Goal: Task Accomplishment & Management: Complete application form

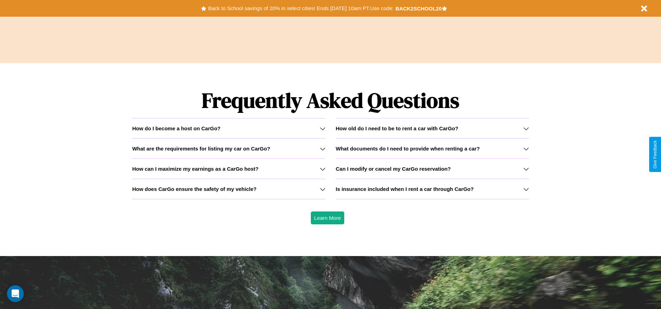
scroll to position [1000, 0]
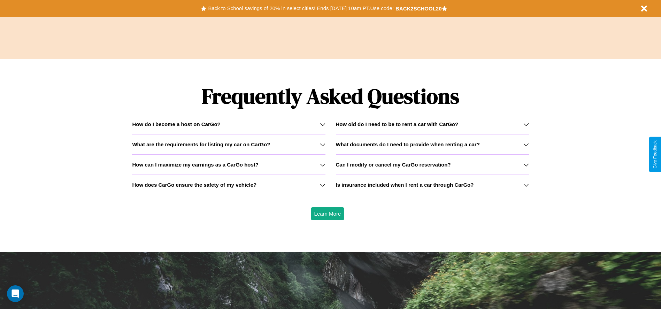
click at [229, 144] on h3 "What are the requirements for listing my car on CarGo?" at bounding box center [201, 144] width 138 height 6
click at [432, 185] on h3 "Is insurance included when I rent a car through CarGo?" at bounding box center [405, 185] width 138 height 6
click at [229, 185] on h3 "How does CarGo ensure the safety of my vehicle?" at bounding box center [194, 185] width 124 height 6
click at [526, 144] on icon at bounding box center [526, 145] width 6 height 6
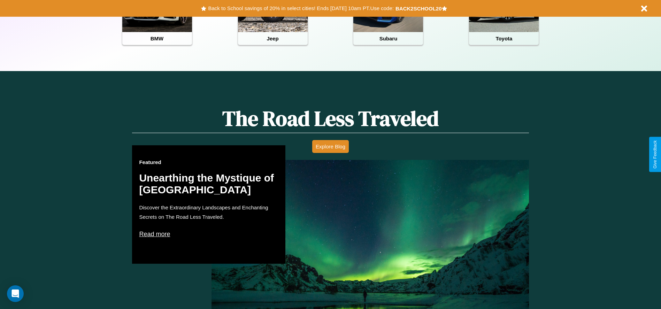
scroll to position [311, 0]
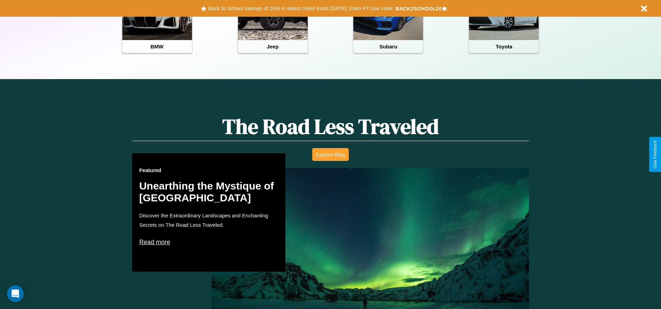
click at [330, 154] on button "Explore Blog" at bounding box center [330, 154] width 37 height 13
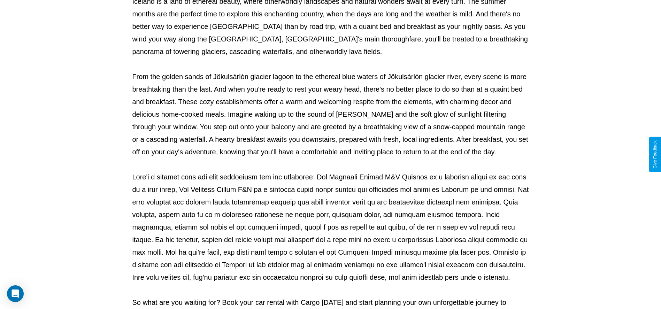
scroll to position [231, 0]
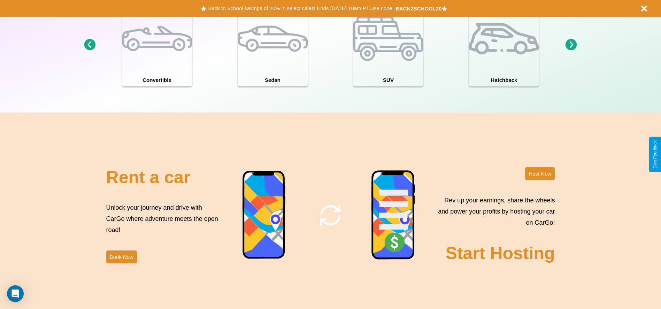
scroll to position [760, 0]
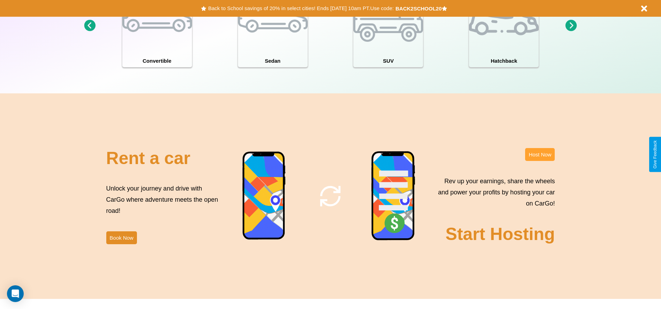
click at [540, 154] on button "Host Now" at bounding box center [540, 154] width 30 height 13
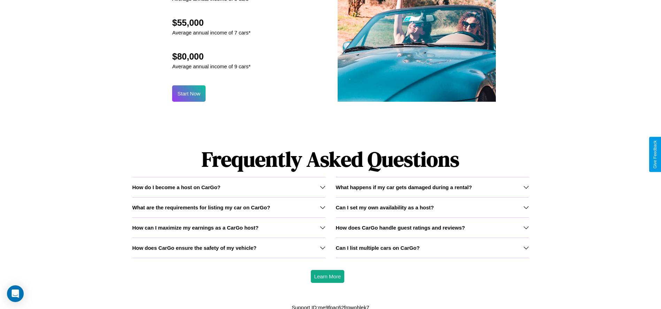
scroll to position [749, 0]
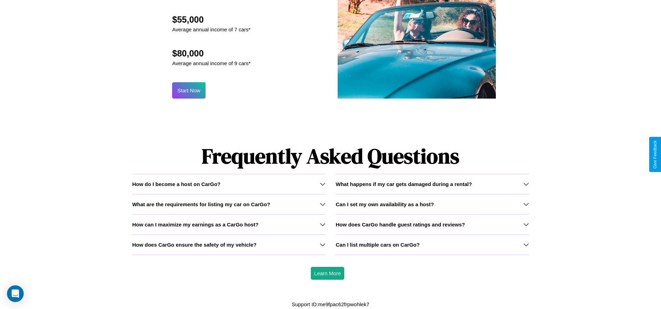
click at [432, 245] on div "Can I list multiple cars on CarGo?" at bounding box center [432, 245] width 193 height 6
click at [526, 245] on icon at bounding box center [526, 245] width 6 height 6
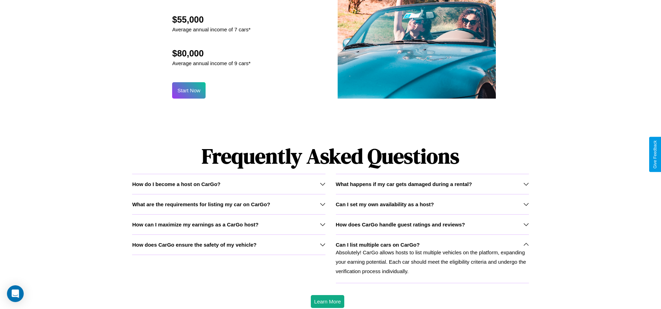
click at [229, 224] on h3 "How can I maximize my earnings as a CarGo host?" at bounding box center [195, 225] width 127 height 6
click at [322, 184] on icon at bounding box center [323, 184] width 6 height 6
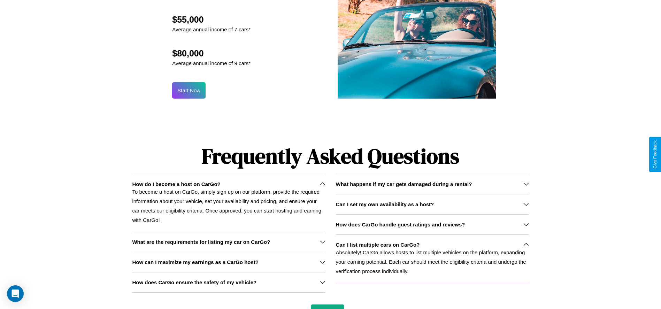
click at [432, 184] on h3 "What happens if my car gets damaged during a rental?" at bounding box center [404, 184] width 136 height 6
click at [322, 262] on icon at bounding box center [323, 262] width 6 height 6
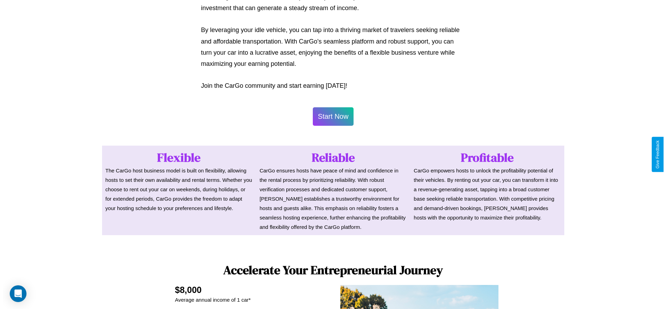
scroll to position [339, 0]
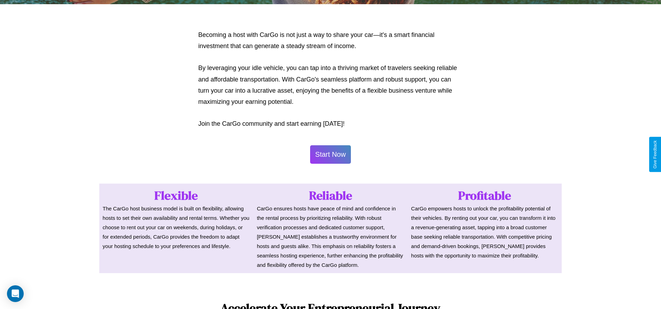
click at [330, 154] on button "Start Now" at bounding box center [330, 154] width 41 height 18
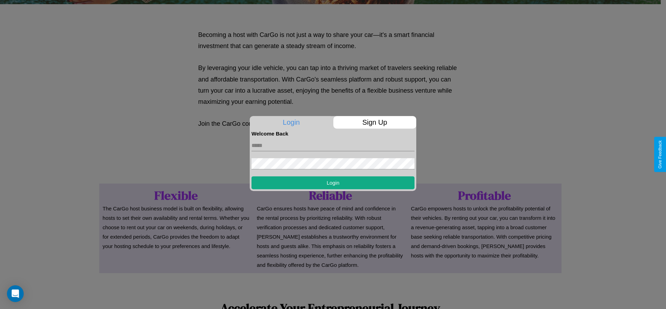
click at [375, 122] on p "Sign Up" at bounding box center [375, 122] width 83 height 13
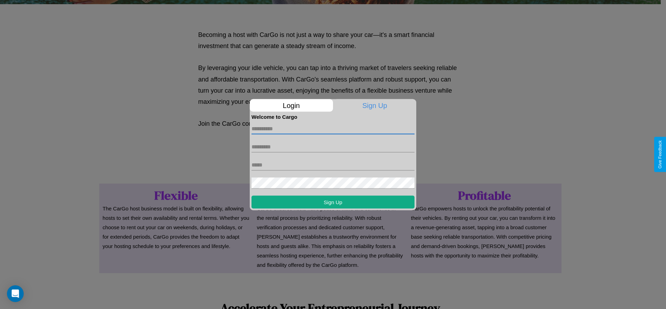
click at [333, 129] on input "text" at bounding box center [333, 128] width 163 height 11
type input "*****"
click at [333, 147] on input "text" at bounding box center [333, 146] width 163 height 11
type input "*****"
click at [333, 165] on input "text" at bounding box center [333, 164] width 163 height 11
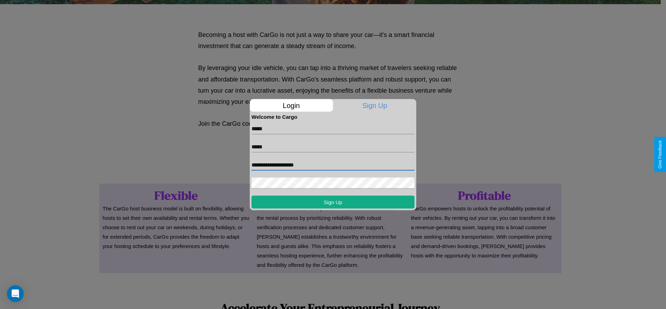
type input "**********"
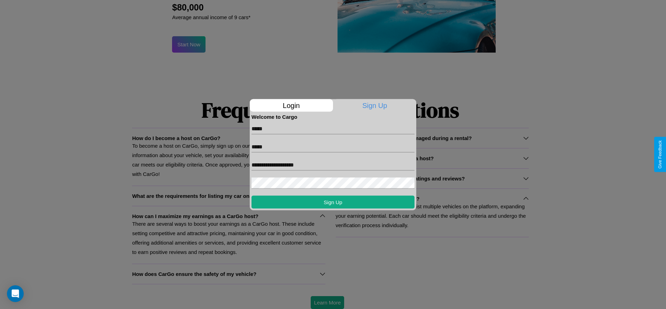
click at [327, 302] on div at bounding box center [333, 154] width 666 height 309
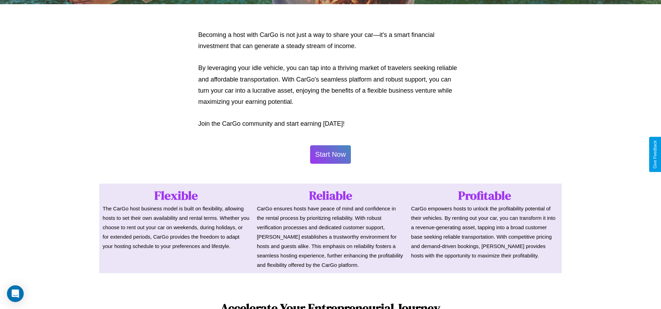
click at [330, 154] on button "Start Now" at bounding box center [330, 154] width 41 height 18
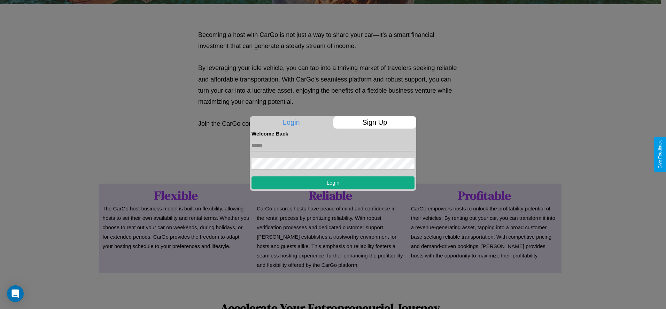
scroll to position [0, 0]
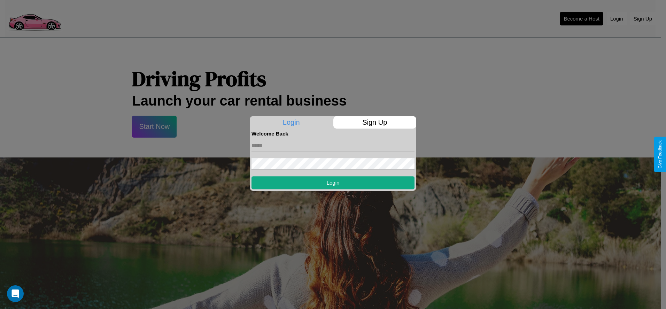
click at [582, 18] on div at bounding box center [333, 154] width 666 height 309
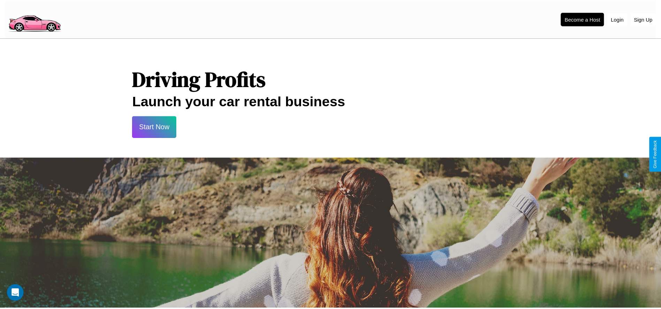
scroll to position [339, 0]
